Goal: Check status: Check status

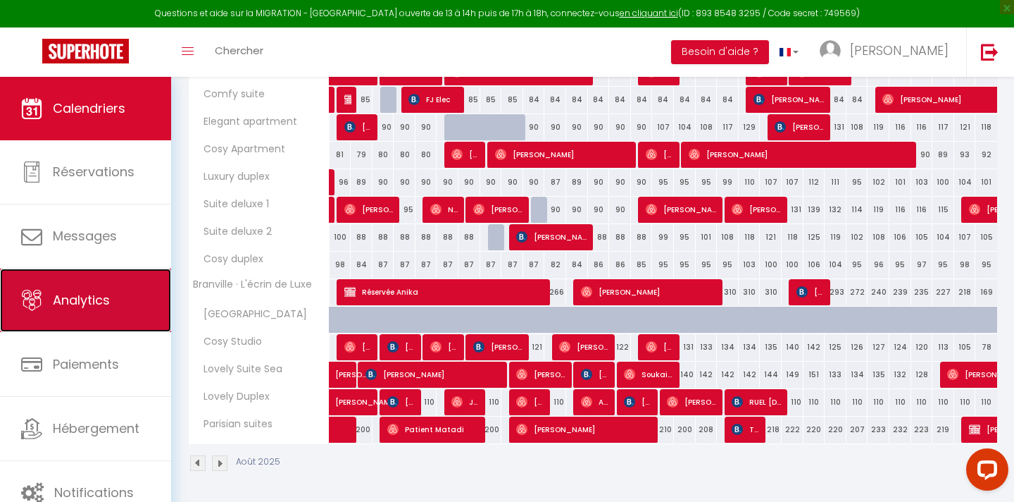
click at [116, 315] on link "Analytics" at bounding box center [85, 299] width 171 height 63
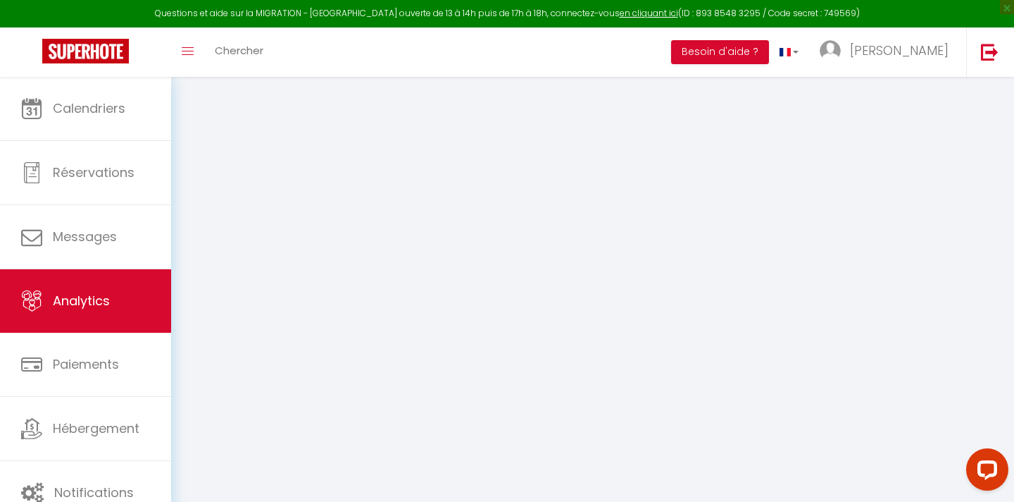
select select "2025"
select select "8"
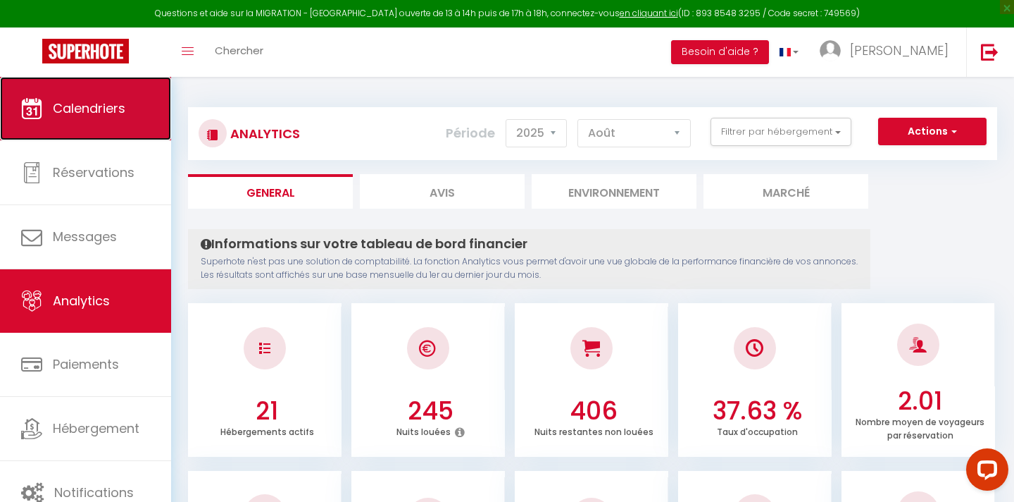
click at [111, 128] on link "Calendriers" at bounding box center [85, 108] width 171 height 63
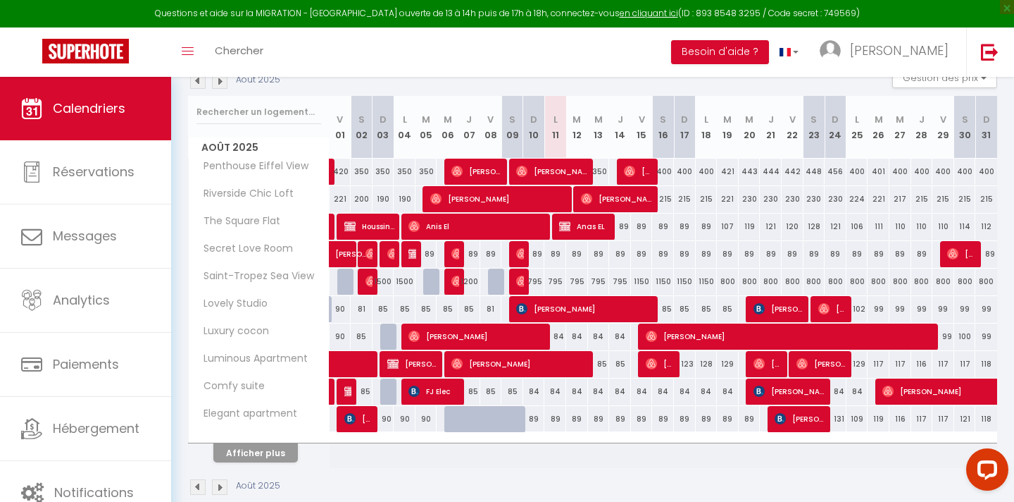
scroll to position [183, 0]
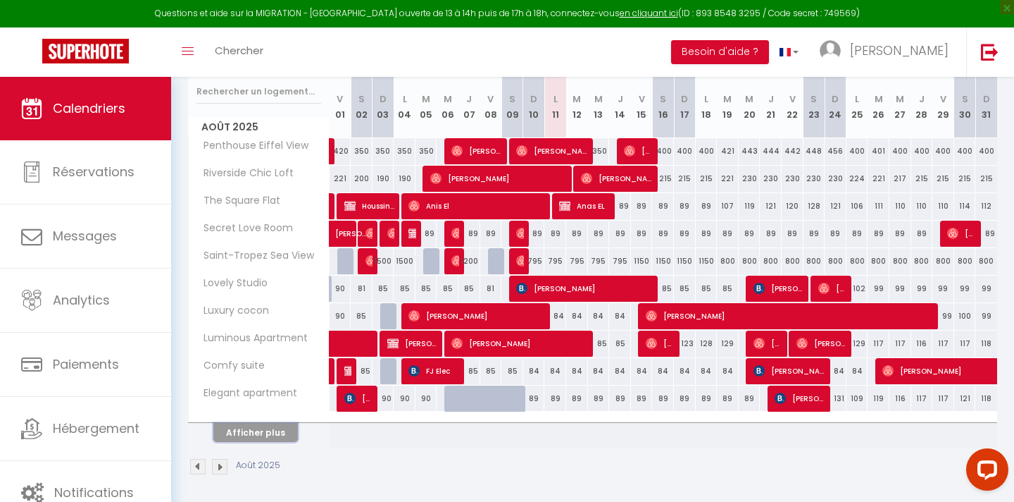
click at [274, 432] on button "Afficher plus" at bounding box center [255, 432] width 85 height 19
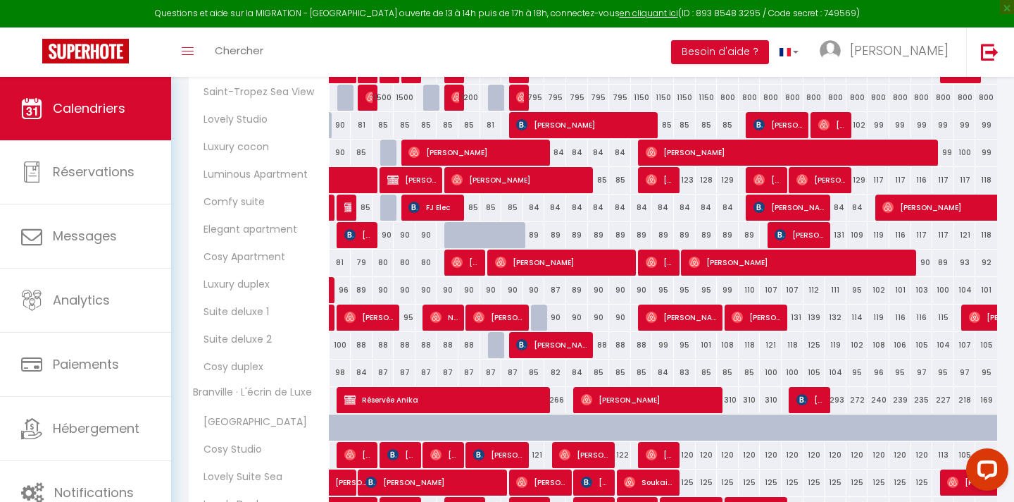
scroll to position [461, 0]
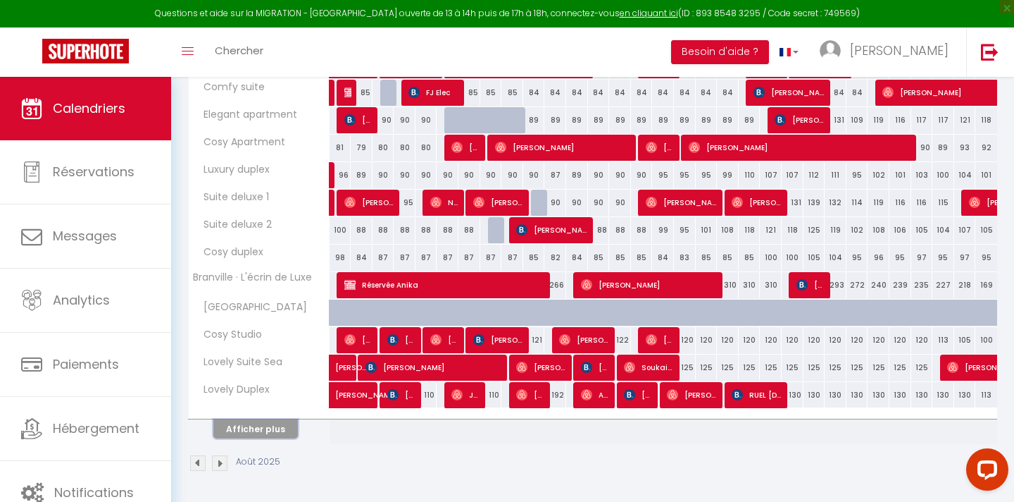
click at [269, 429] on button "Afficher plus" at bounding box center [255, 428] width 85 height 19
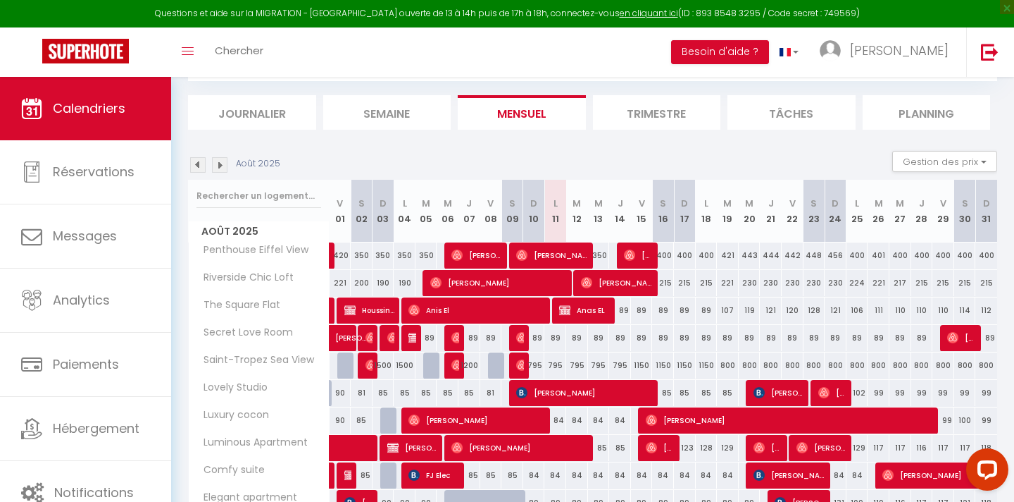
scroll to position [82, 0]
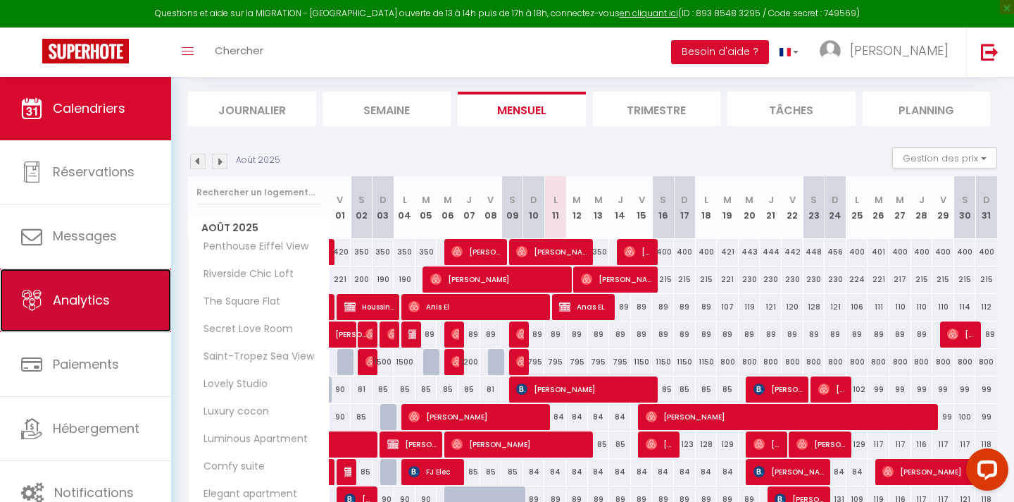
click at [127, 290] on link "Analytics" at bounding box center [85, 299] width 171 height 63
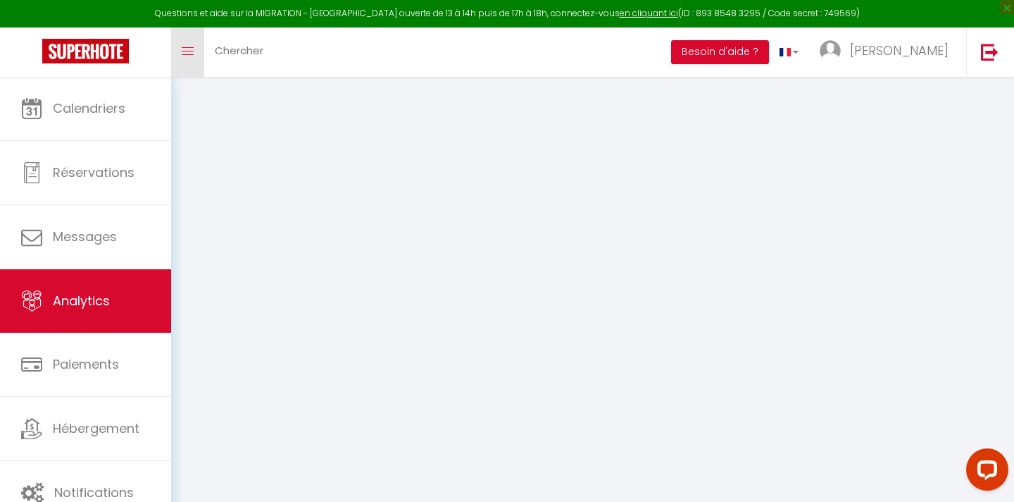
select select "2025"
select select "8"
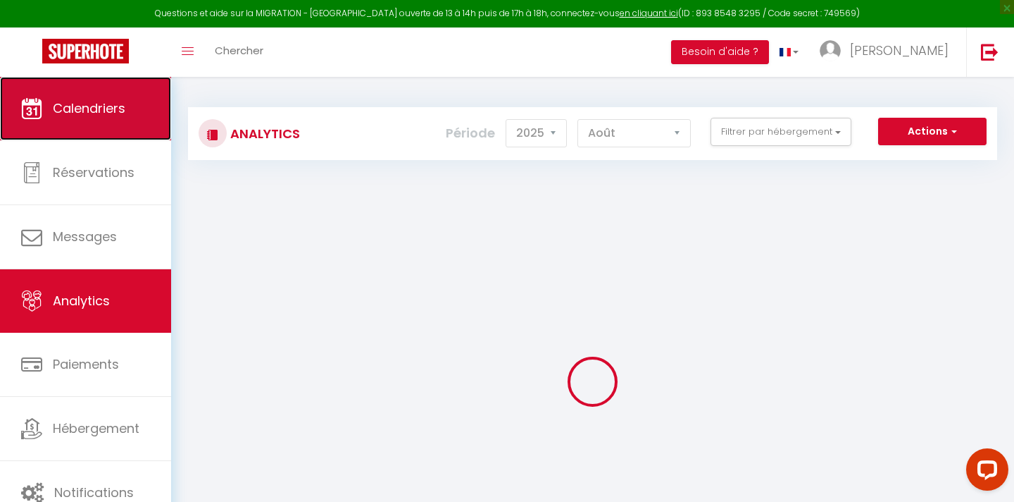
click at [90, 120] on link "Calendriers" at bounding box center [85, 108] width 171 height 63
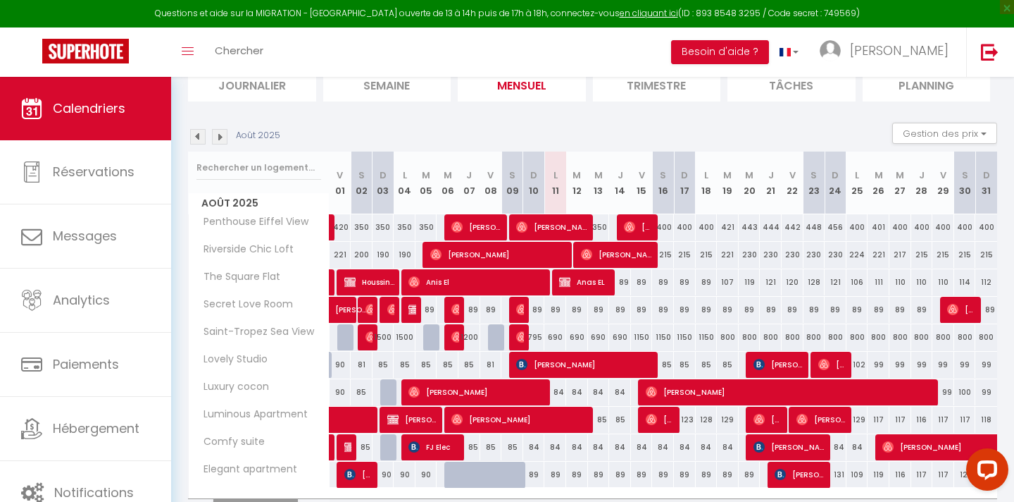
scroll to position [123, 0]
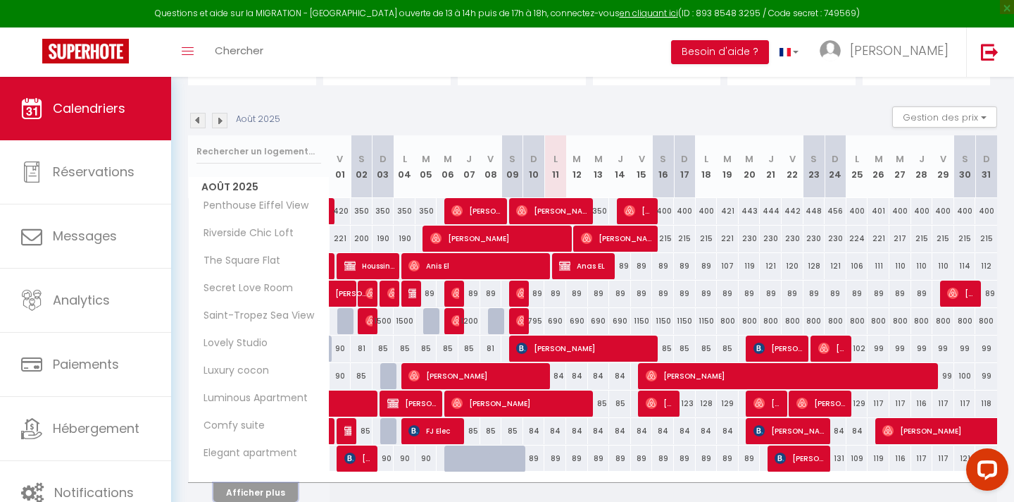
click at [275, 487] on button "Afficher plus" at bounding box center [255, 492] width 85 height 19
